Goal: Task Accomplishment & Management: Manage account settings

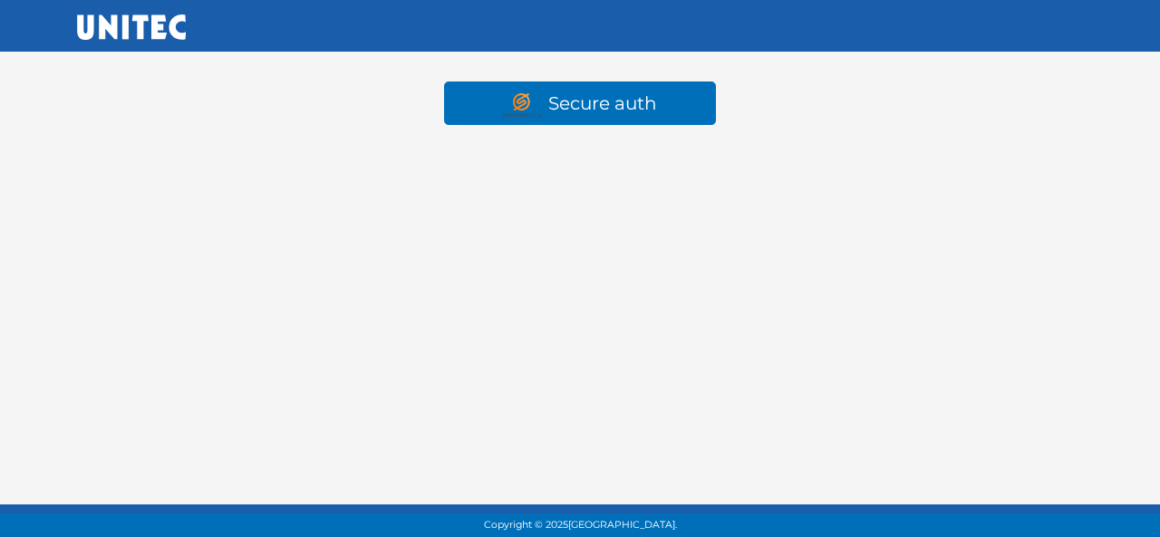
click at [772, 175] on html "Secure auth Copyright © 2025 Universidad Tecnológica de México." at bounding box center [580, 87] width 1160 height 175
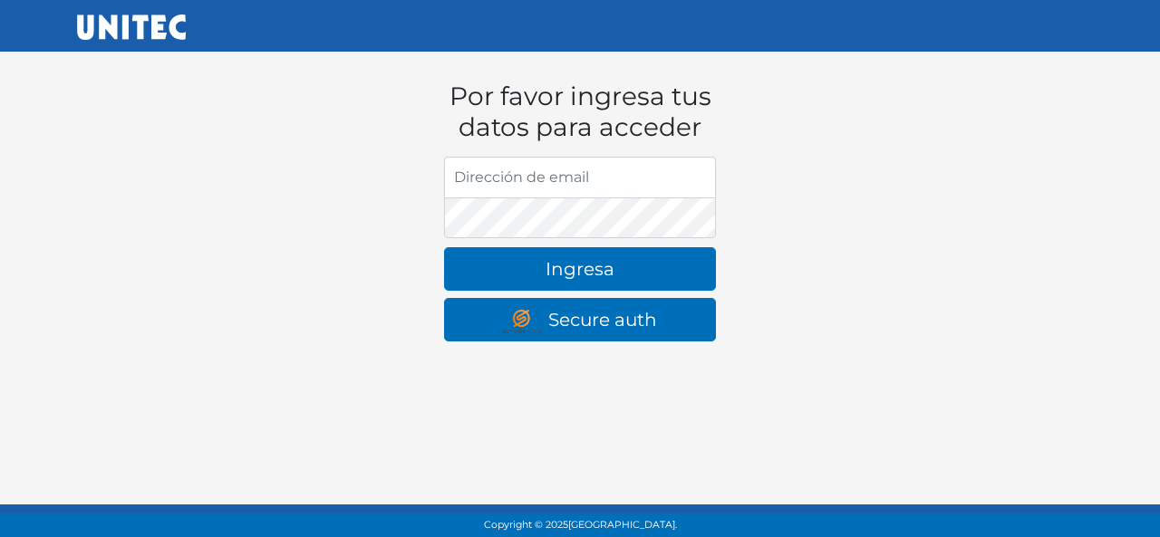
click at [598, 186] on input "Dirección de email" at bounding box center [580, 178] width 272 height 42
type input "john_bc@hotmail.com"
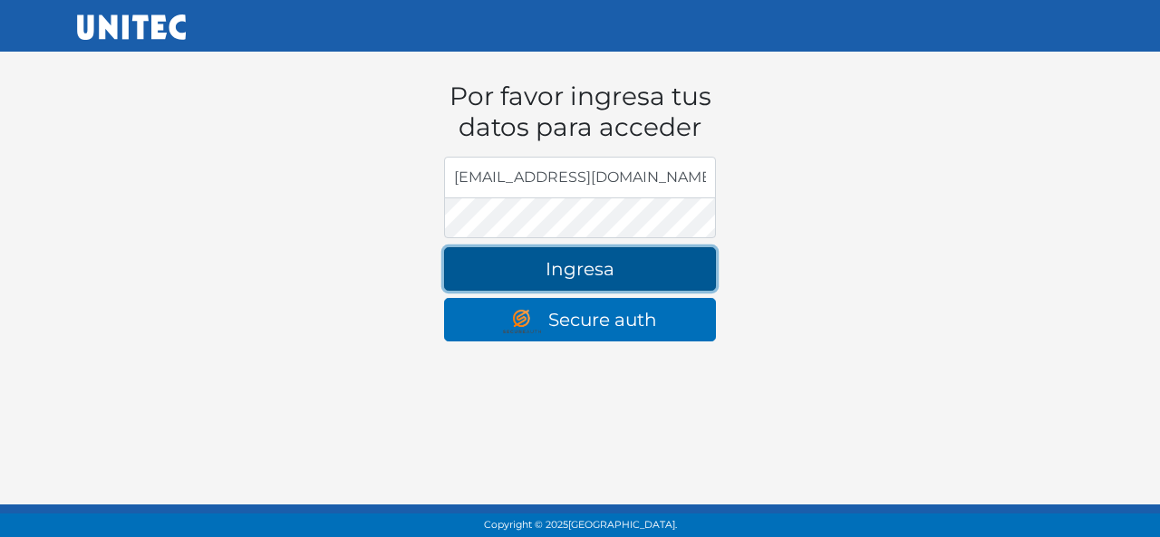
click at [542, 273] on button "Ingresa" at bounding box center [580, 268] width 272 height 43
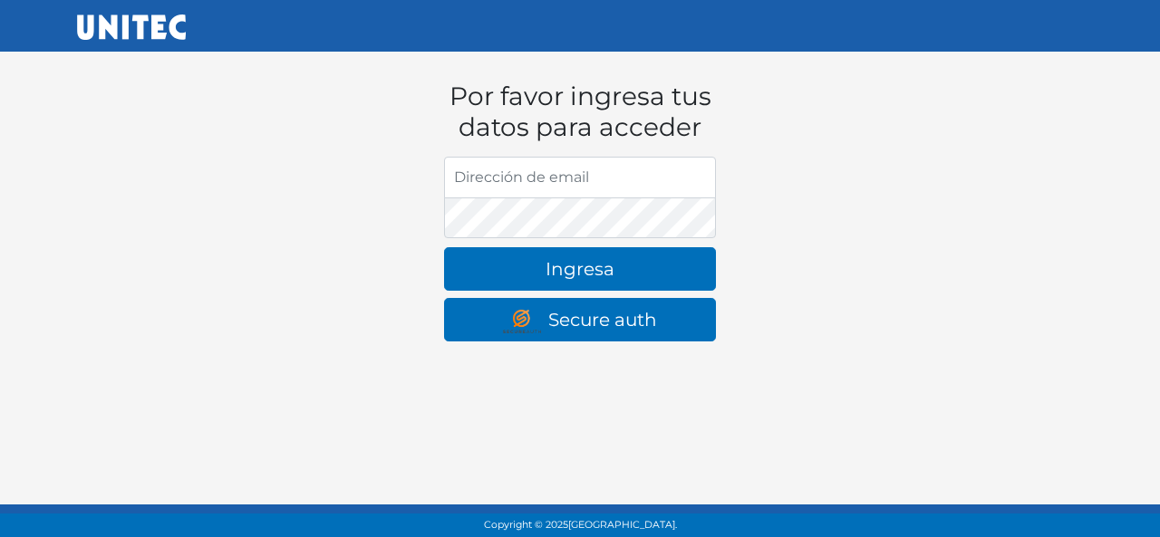
click at [490, 175] on input "Dirección de email" at bounding box center [580, 178] width 272 height 42
type input "[EMAIL_ADDRESS][DOMAIN_NAME]"
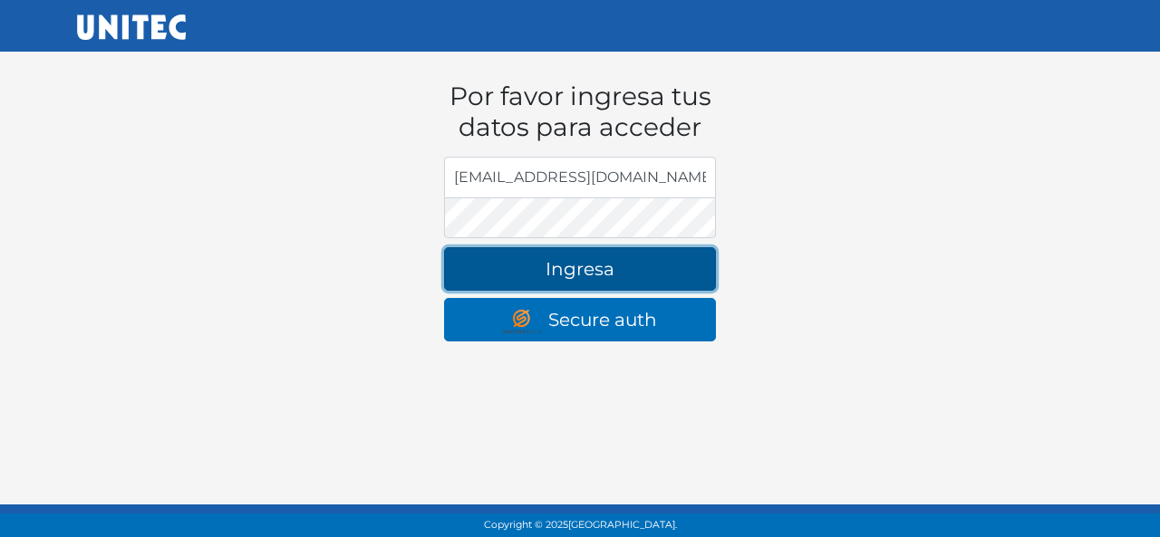
click at [619, 265] on button "Ingresa" at bounding box center [580, 268] width 272 height 43
